Goal: Navigation & Orientation: Find specific page/section

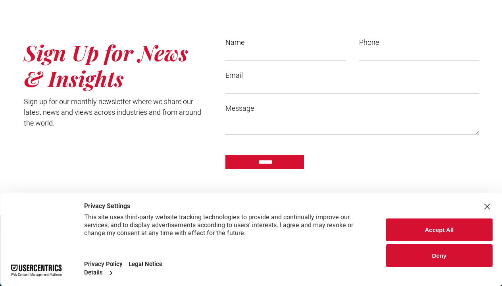
scroll to position [815, 0]
